Goal: Task Accomplishment & Management: Manage account settings

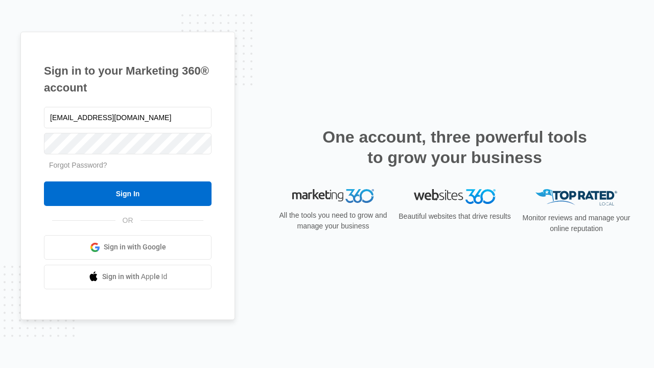
type input "dankie614@gmail.com"
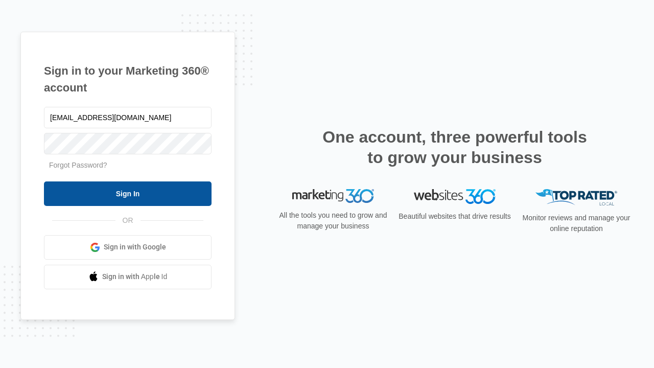
click at [128, 193] on input "Sign In" at bounding box center [128, 194] width 168 height 25
